Goal: Information Seeking & Learning: Learn about a topic

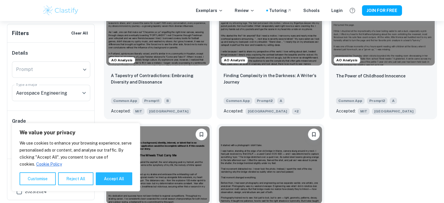
scroll to position [231, 0]
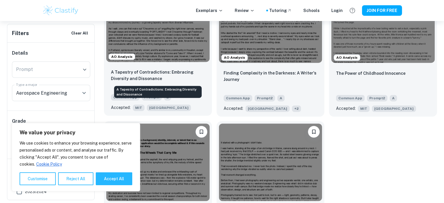
click at [179, 78] on p "A Tapestry of Contradictions: Embracing Diversity and Dissonance" at bounding box center [158, 75] width 94 height 13
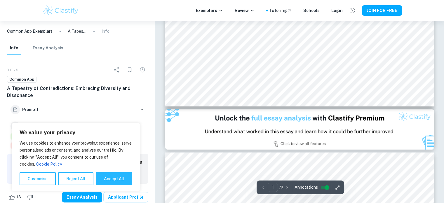
type input "2"
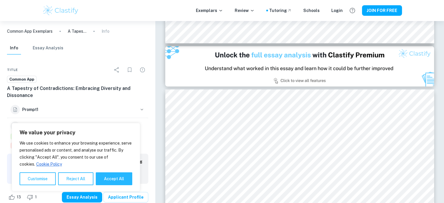
scroll to position [332, 0]
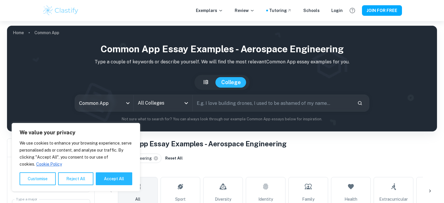
scroll to position [188, 0]
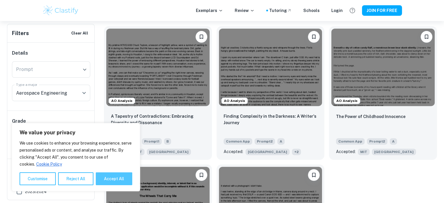
click at [110, 178] on button "Accept All" at bounding box center [114, 178] width 36 height 13
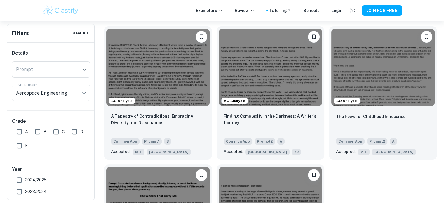
checkbox input "true"
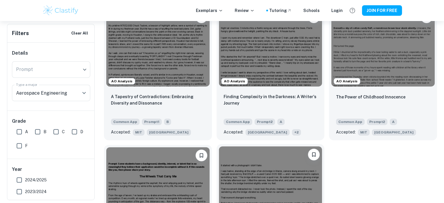
scroll to position [208, 0]
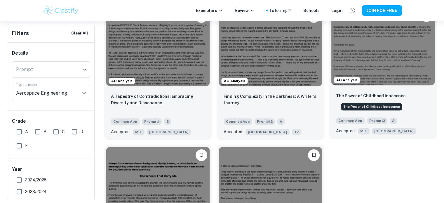
click at [388, 95] on p "The Power of Childhood Innocence" at bounding box center [370, 95] width 69 height 6
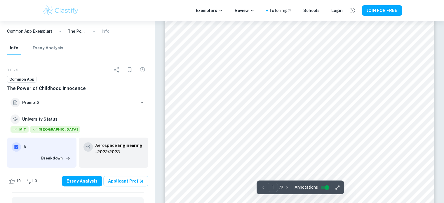
scroll to position [148, 0]
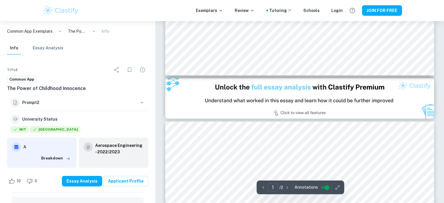
type input "2"
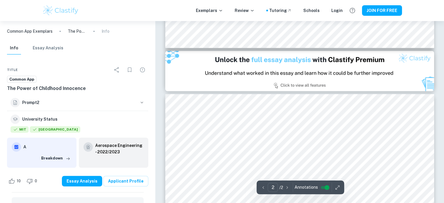
scroll to position [378, 0]
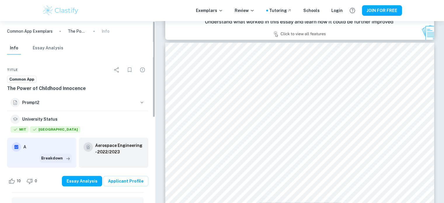
click at [56, 155] on button "Breakdown" at bounding box center [56, 158] width 32 height 9
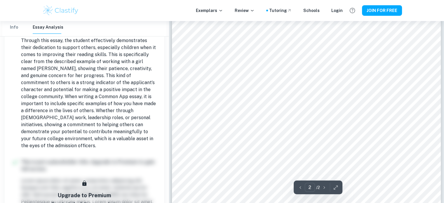
scroll to position [507, 0]
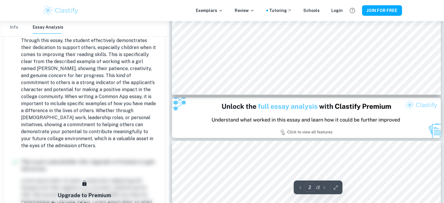
type input "1"
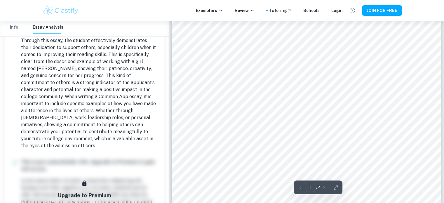
scroll to position [0, 0]
